Goal: Task Accomplishment & Management: Complete application form

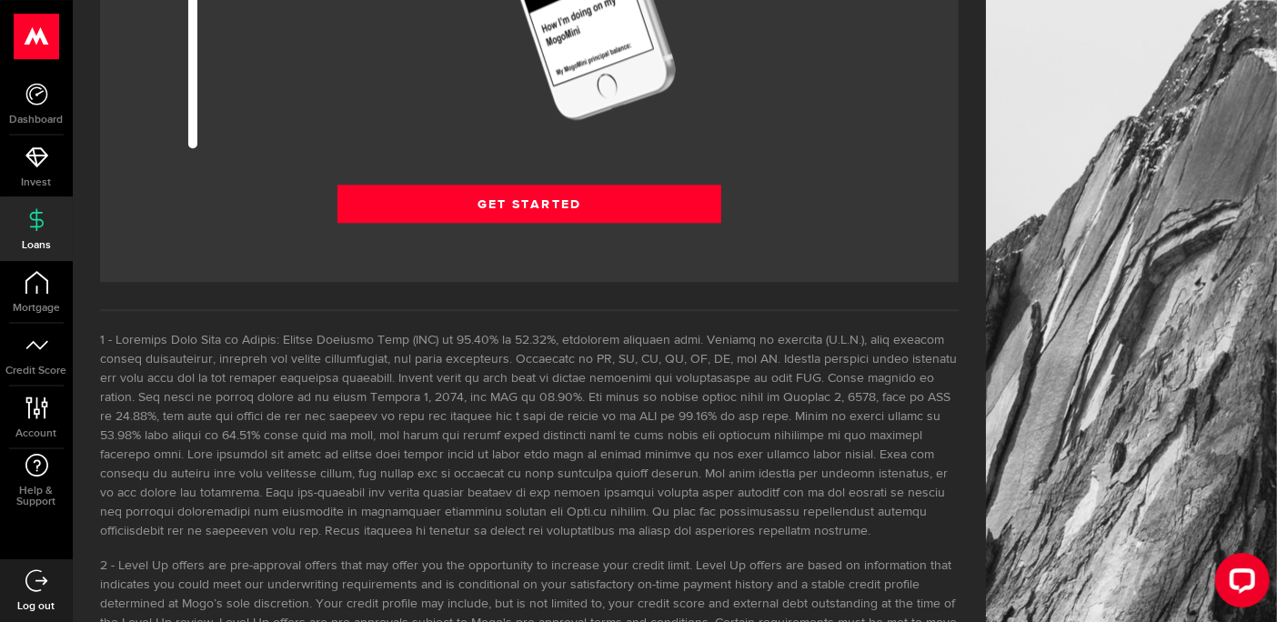
scroll to position [2622, 0]
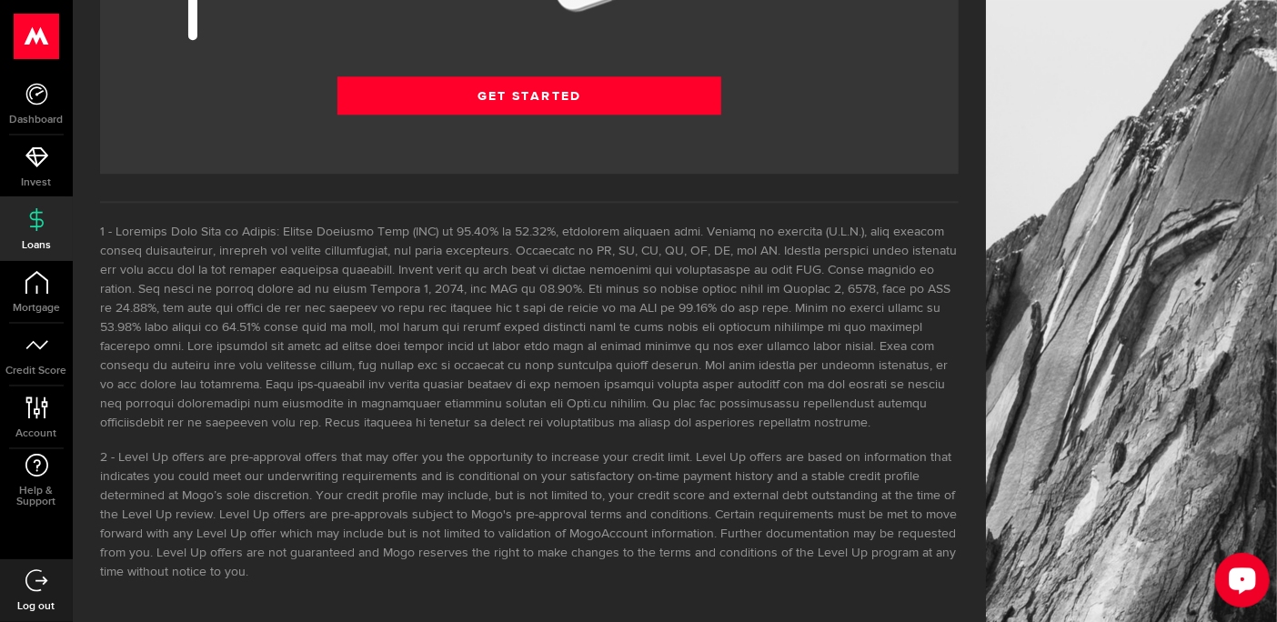
drag, startPoint x: 198, startPoint y: 32, endPoint x: 188, endPoint y: 92, distance: 60.9
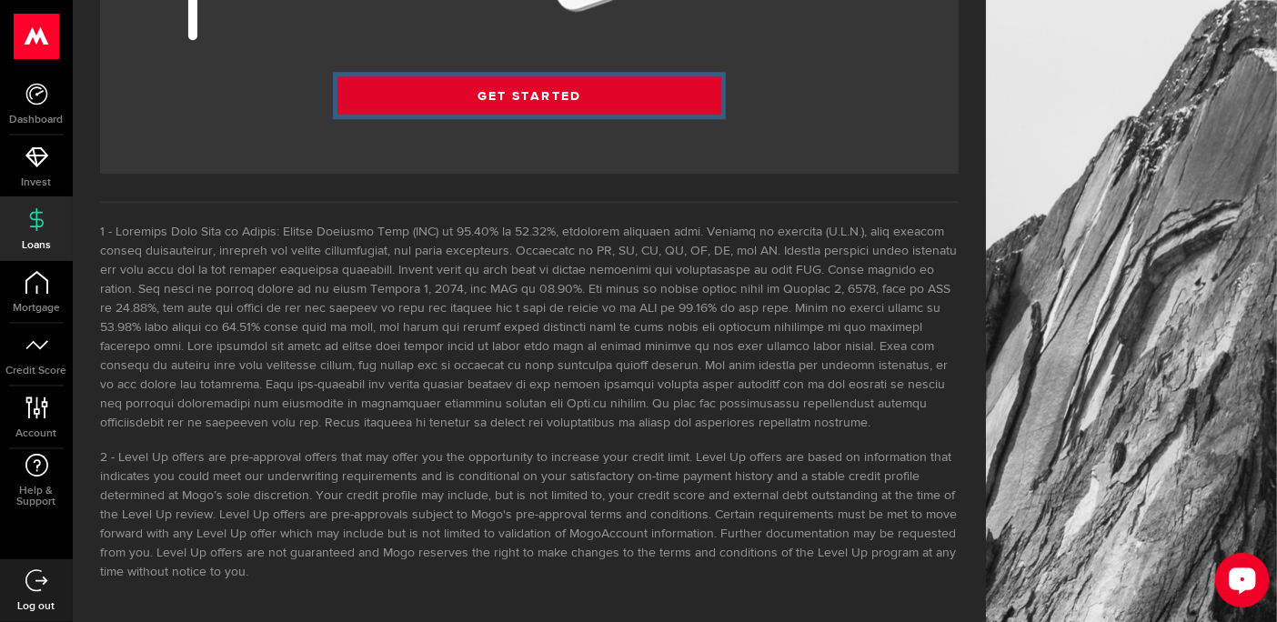
click at [551, 90] on link "Get Started" at bounding box center [530, 95] width 384 height 38
